Goal: Transaction & Acquisition: Obtain resource

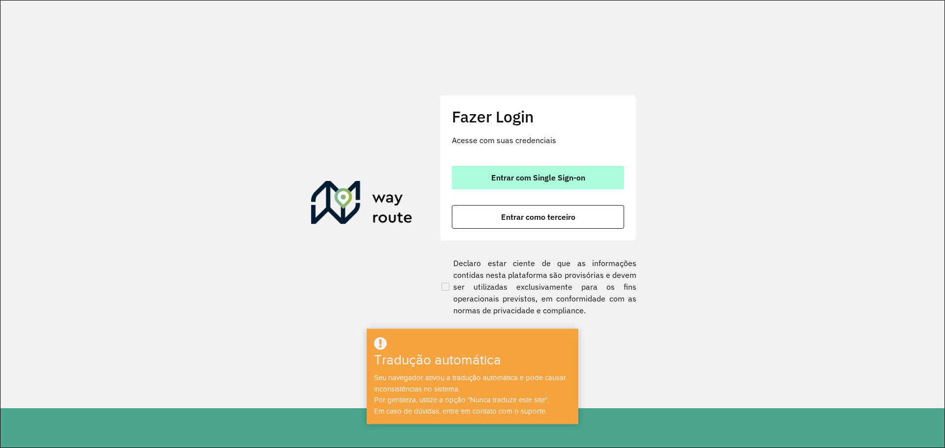
click at [506, 176] on font "Entrar com Single Sign-on" at bounding box center [538, 178] width 94 height 10
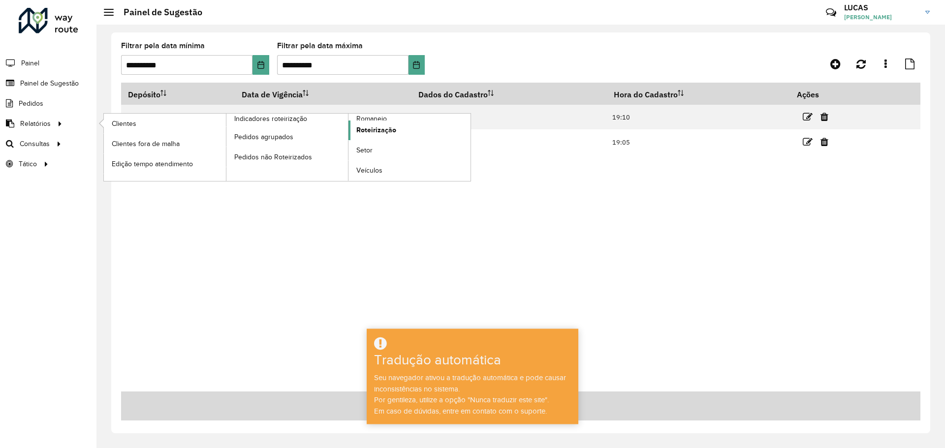
click at [368, 126] on font "Roteirização" at bounding box center [376, 130] width 40 height 8
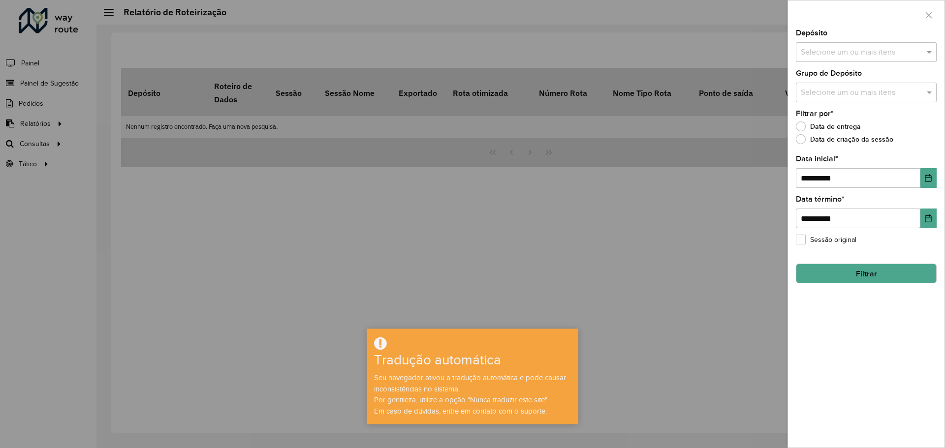
click at [833, 47] on input "text" at bounding box center [861, 53] width 126 height 12
click at [831, 126] on div "CDD Londrina" at bounding box center [866, 119] width 140 height 17
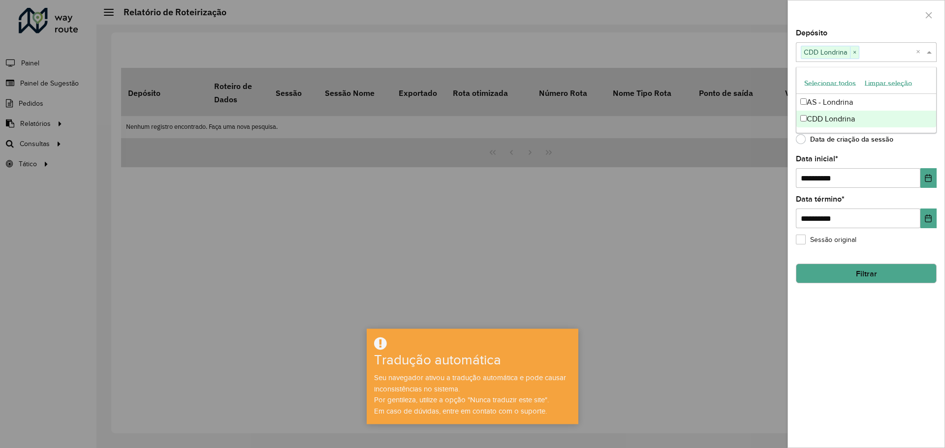
click at [857, 144] on font "Data de criação da sessão" at bounding box center [851, 139] width 83 height 10
click at [838, 144] on font "Data de criação da sessão" at bounding box center [851, 139] width 83 height 10
click at [928, 15] on icon "button" at bounding box center [929, 15] width 6 height 6
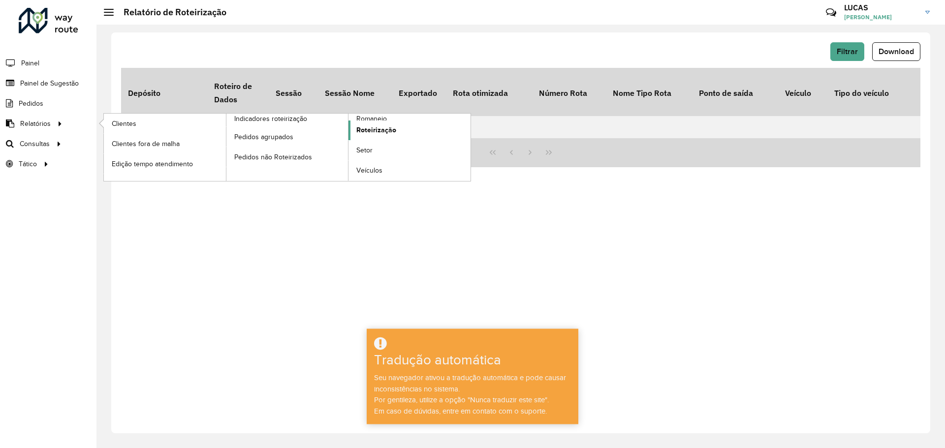
click at [365, 131] on font "Roteirização" at bounding box center [376, 130] width 40 height 8
click at [382, 130] on font "Roteirização" at bounding box center [376, 130] width 40 height 8
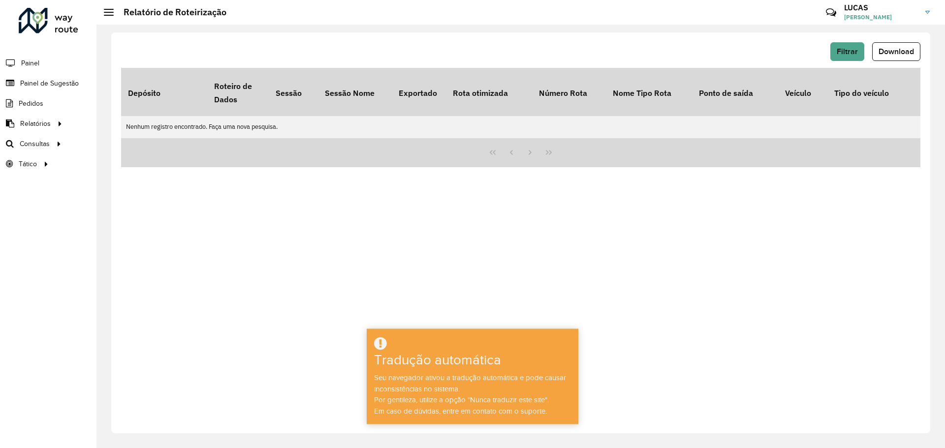
click at [843, 42] on div "Filtrar Download Depósito Roteiro de Dados Sessão Sessão Nome Exportado Rota ot…" at bounding box center [520, 232] width 819 height 401
click at [842, 47] on font "Filtrar" at bounding box center [846, 51] width 21 height 8
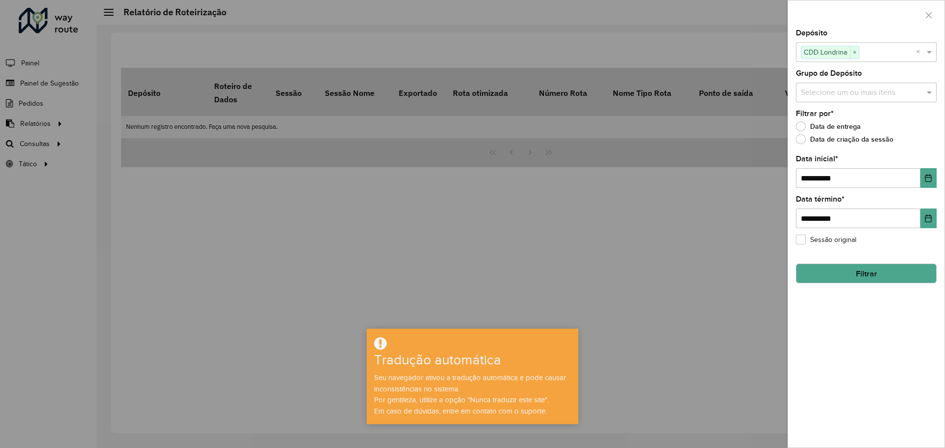
click at [502, 135] on div at bounding box center [472, 224] width 945 height 448
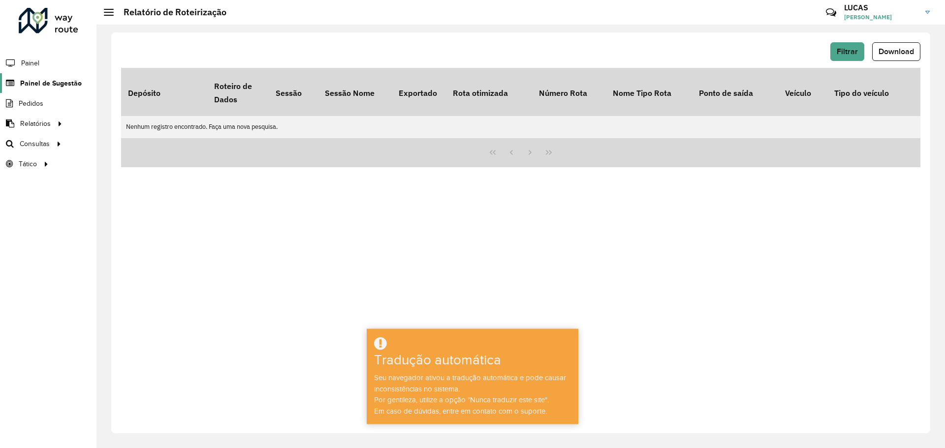
click at [42, 83] on font "Painel de Sugestão" at bounding box center [51, 83] width 62 height 8
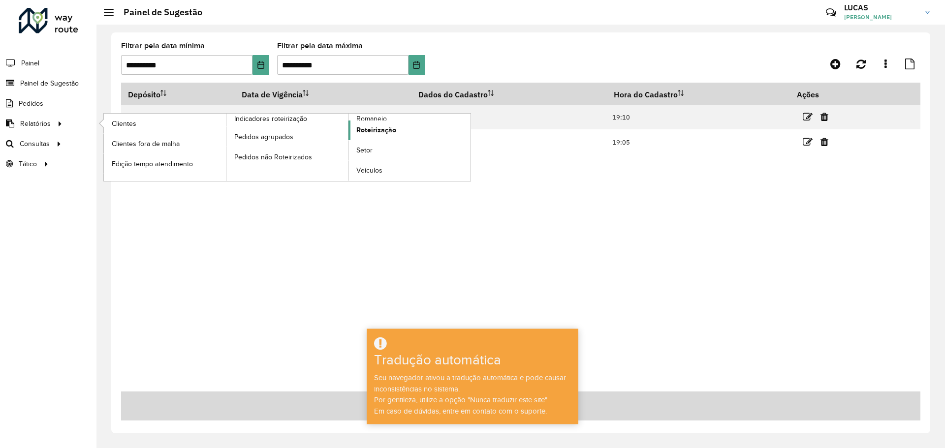
click at [373, 131] on font "Roteirização" at bounding box center [376, 130] width 40 height 8
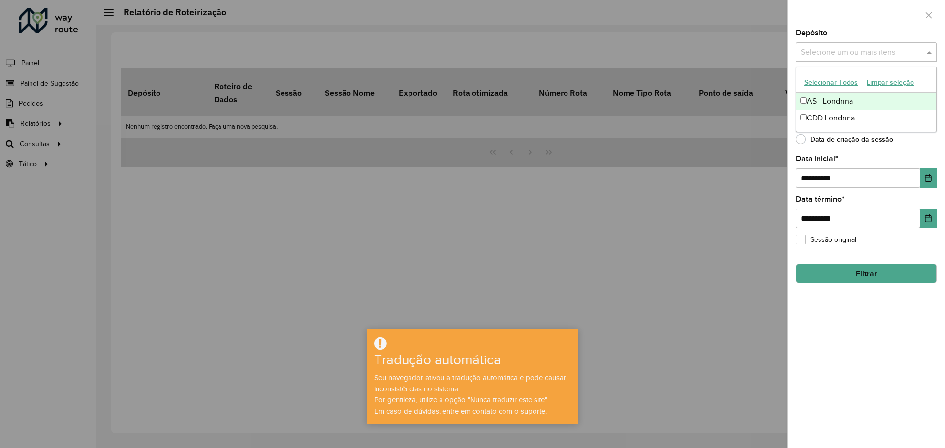
click at [819, 49] on input "text" at bounding box center [861, 53] width 126 height 12
click at [807, 125] on div "CDD Londrina" at bounding box center [866, 119] width 140 height 17
click at [851, 181] on input "**********" at bounding box center [858, 178] width 124 height 20
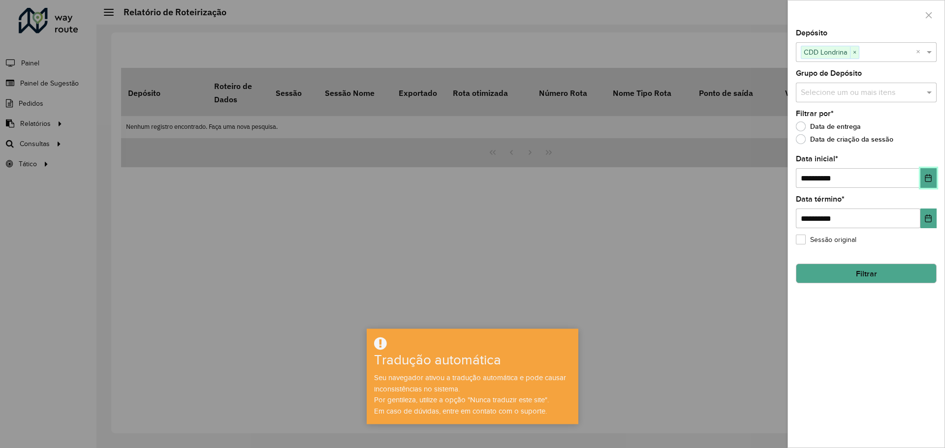
click at [923, 178] on button "Escolha a data" at bounding box center [928, 178] width 16 height 20
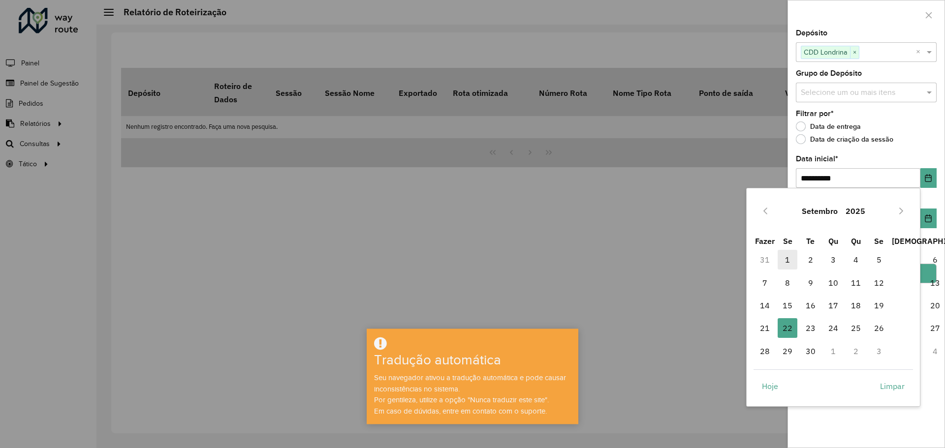
click at [787, 261] on font "1" at bounding box center [787, 260] width 5 height 10
type input "**********"
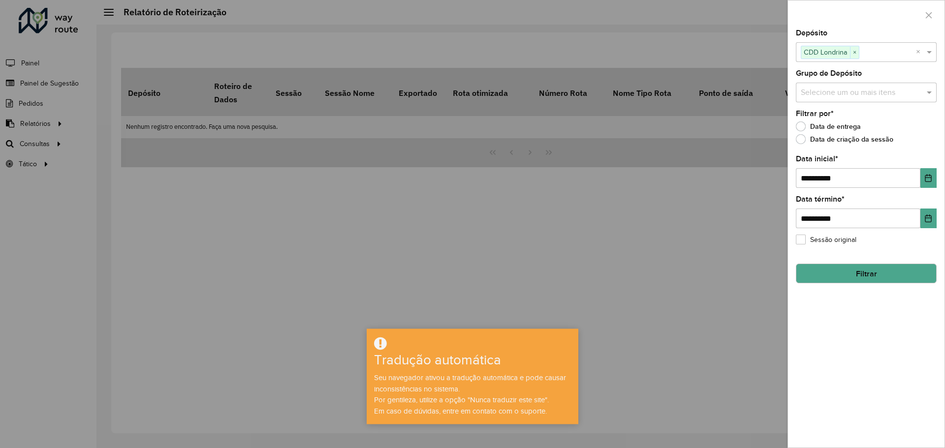
click at [836, 270] on button "Filtrar" at bounding box center [866, 274] width 141 height 20
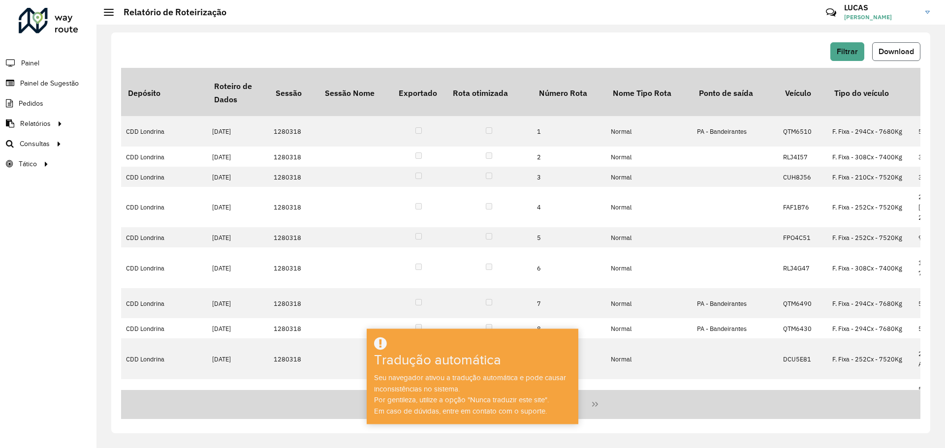
click at [878, 49] on font "Download" at bounding box center [895, 51] width 35 height 8
